Goal: Obtain resource: Download file/media

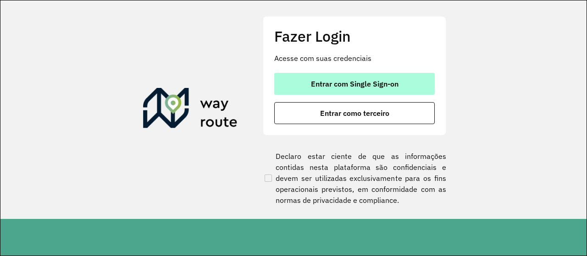
click at [361, 90] on button "Entrar com Single Sign-on" at bounding box center [354, 84] width 160 height 22
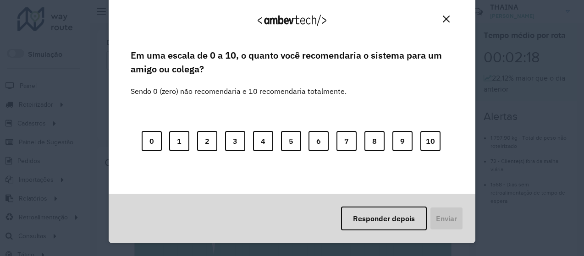
click at [447, 17] on img "Close" at bounding box center [446, 19] width 7 height 7
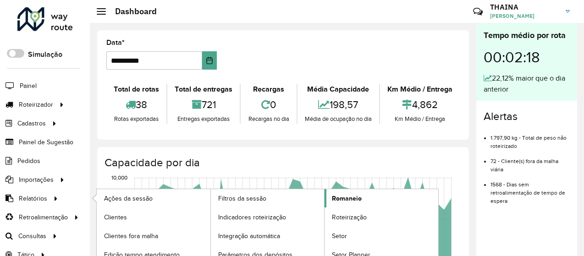
click at [352, 196] on span "Romaneio" at bounding box center [347, 199] width 30 height 10
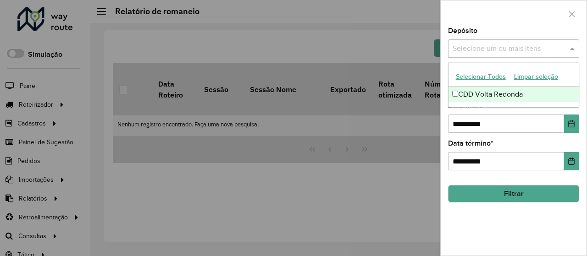
click at [516, 49] on input "text" at bounding box center [508, 49] width 117 height 11
click at [487, 94] on div "CDD Volta Redonda" at bounding box center [513, 95] width 131 height 16
click at [483, 110] on label "Data início *" at bounding box center [467, 105] width 38 height 11
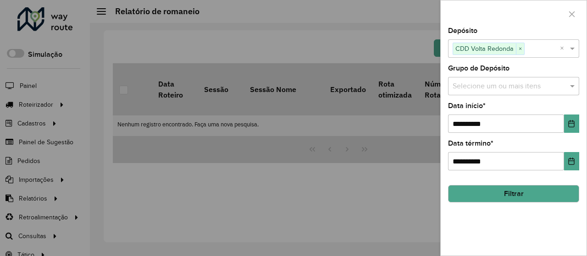
click at [478, 88] on input "text" at bounding box center [508, 86] width 117 height 11
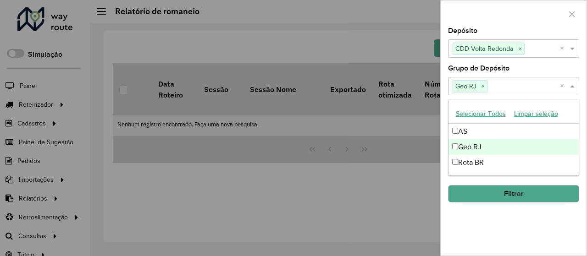
click at [499, 223] on div "**********" at bounding box center [514, 142] width 146 height 228
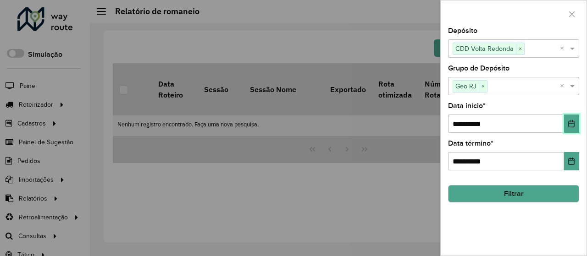
click at [575, 121] on icon "Choose Date" at bounding box center [571, 123] width 7 height 7
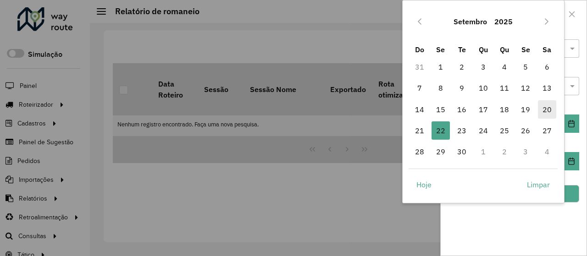
click at [547, 108] on span "20" at bounding box center [547, 109] width 18 height 18
type input "**********"
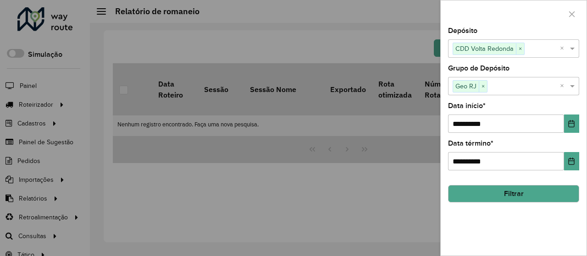
click at [547, 190] on button "Filtrar" at bounding box center [513, 193] width 131 height 17
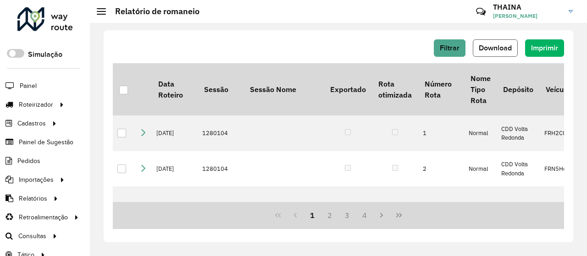
click at [498, 48] on span "Download" at bounding box center [495, 48] width 33 height 8
